Goal: Complete application form

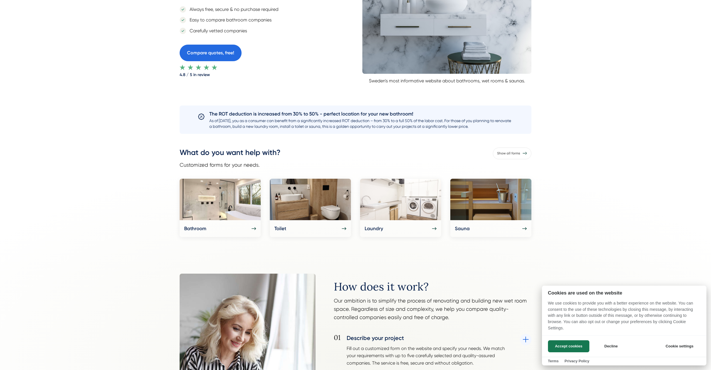
scroll to position [186, 0]
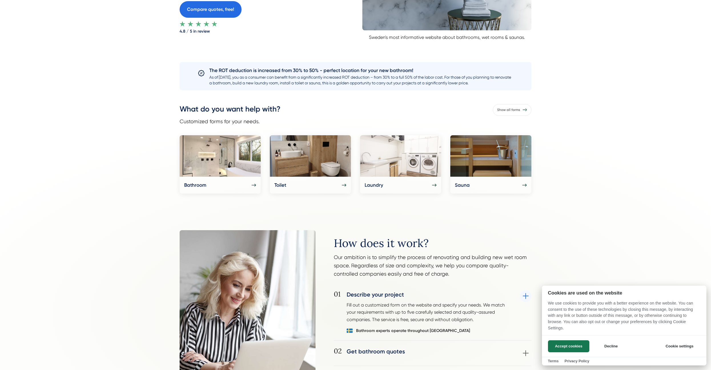
click at [227, 164] on div at bounding box center [355, 185] width 711 height 370
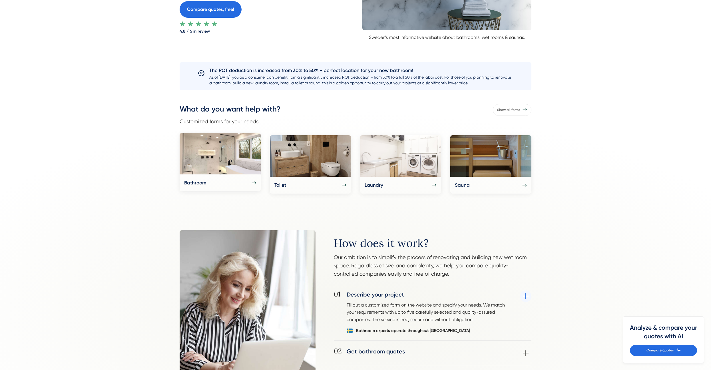
click at [227, 163] on img at bounding box center [220, 153] width 81 height 41
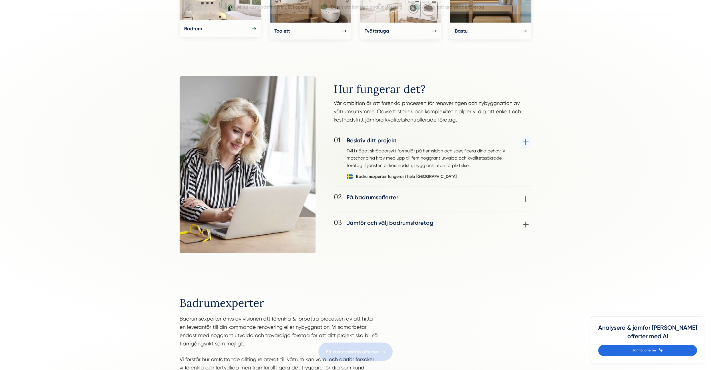
scroll to position [0, 0]
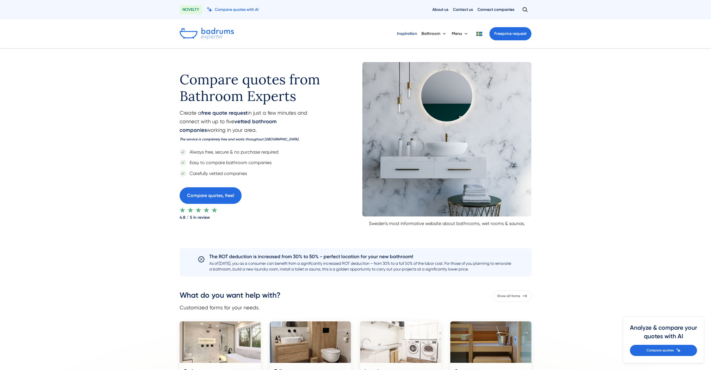
click at [401, 35] on font "Inspiration" at bounding box center [407, 33] width 20 height 5
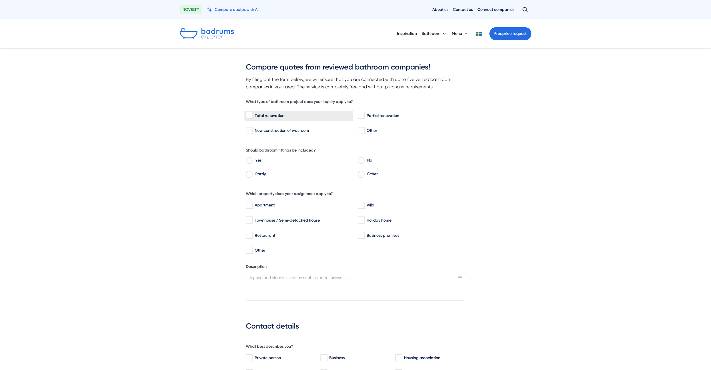
click at [252, 117] on input "Total renovation" at bounding box center [249, 116] width 7 height 6
checkbox input "true"
drag, startPoint x: 246, startPoint y: 150, endPoint x: 300, endPoint y: 151, distance: 54.5
click at [300, 151] on font "Should bathroom fittings be included?" at bounding box center [281, 150] width 70 height 5
click at [249, 159] on input "Yes" at bounding box center [249, 160] width 7 height 5
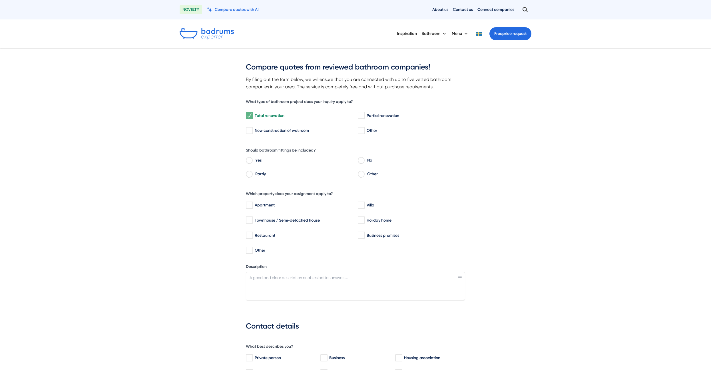
radio input "true"
click at [363, 205] on input "Villa" at bounding box center [361, 205] width 7 height 6
checkbox input "true"
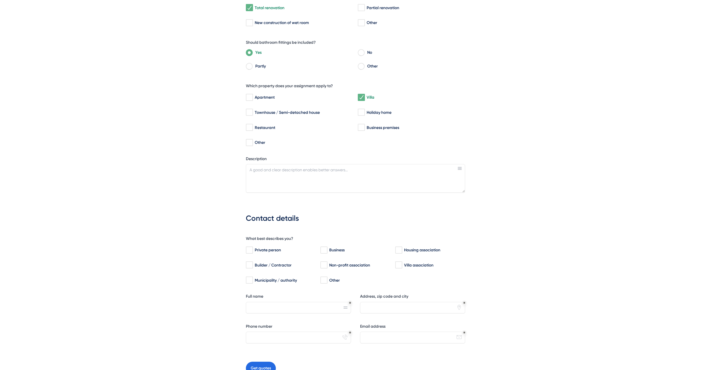
scroll to position [108, 0]
click at [248, 251] on input "Private person" at bounding box center [249, 250] width 7 height 6
checkbox input "true"
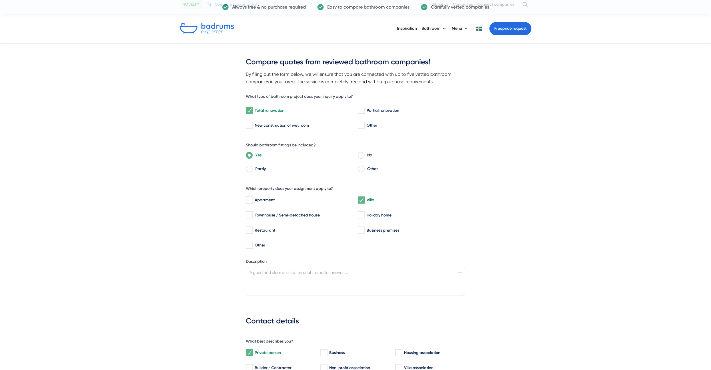
scroll to position [0, 0]
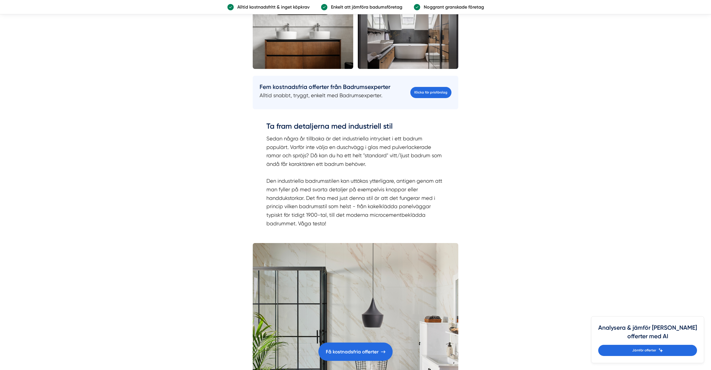
scroll to position [1532, 0]
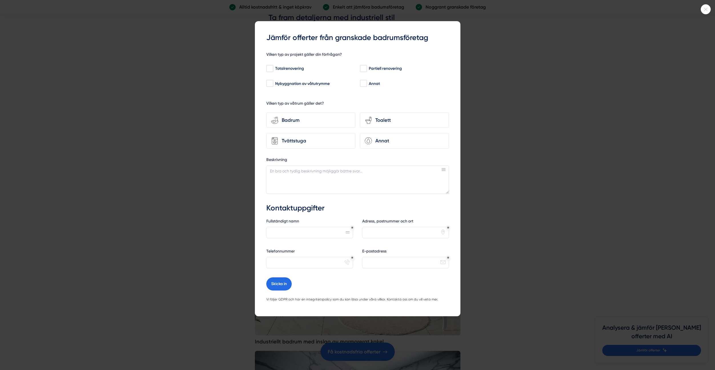
click at [542, 100] on div at bounding box center [357, 185] width 715 height 370
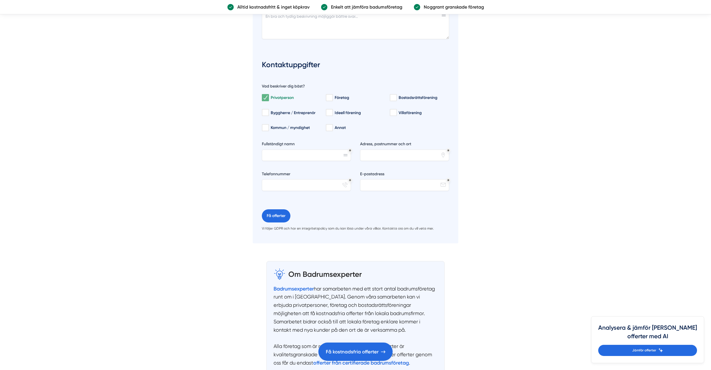
scroll to position [2350, 0]
